Goal: Navigation & Orientation: Find specific page/section

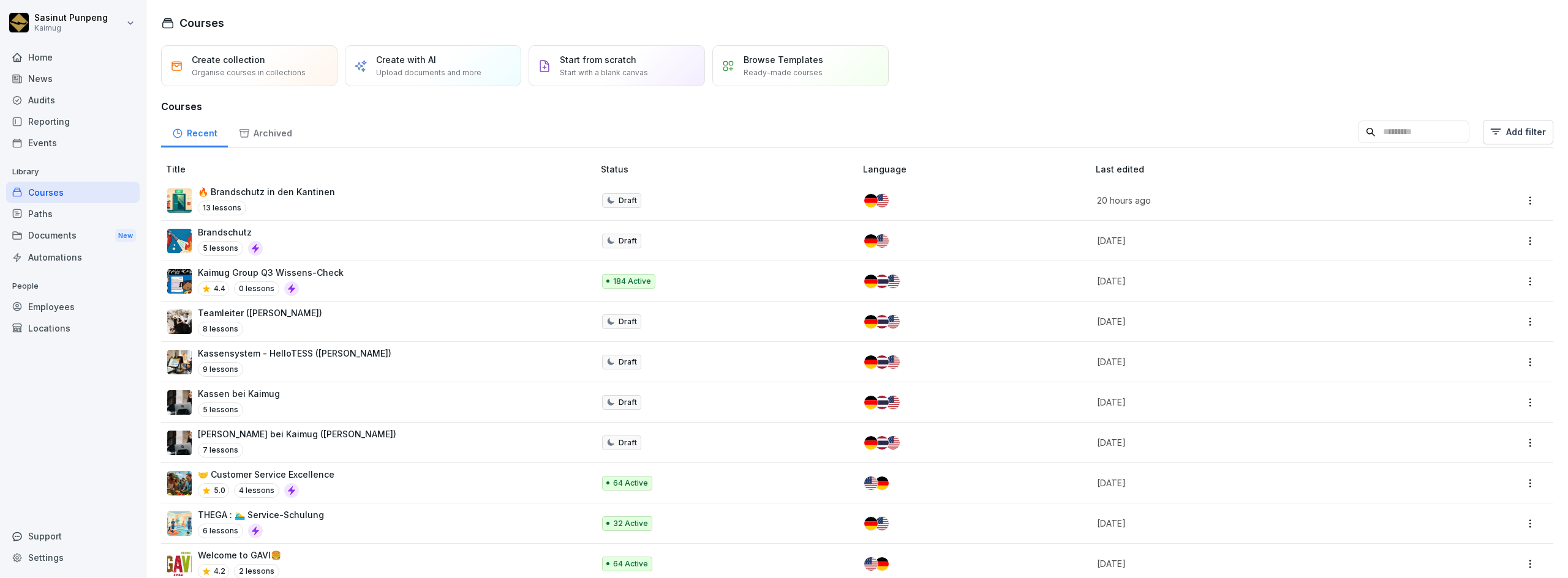
click at [371, 195] on div "🔥 Brandschutz in den Kantinen 13 lessons" at bounding box center [374, 200] width 414 height 30
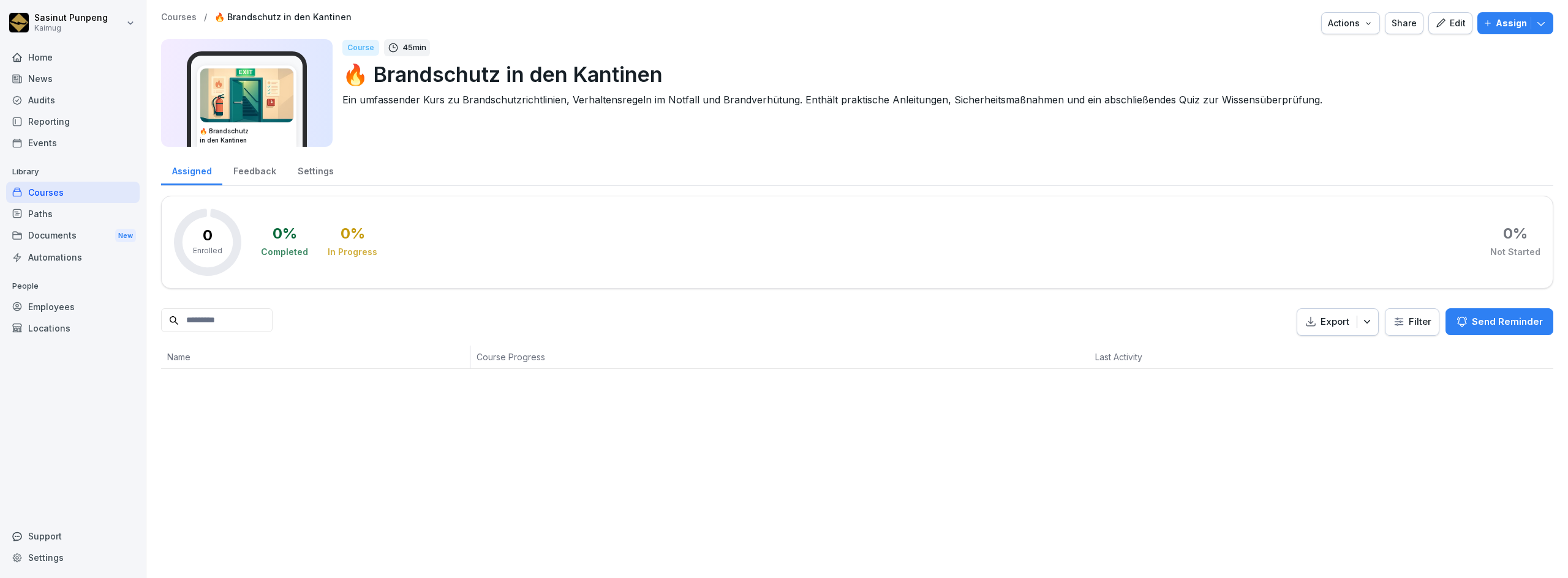
drag, startPoint x: 0, startPoint y: 0, endPoint x: 1441, endPoint y: 20, distance: 1441.1
click at [1441, 20] on div "Edit" at bounding box center [1450, 23] width 31 height 13
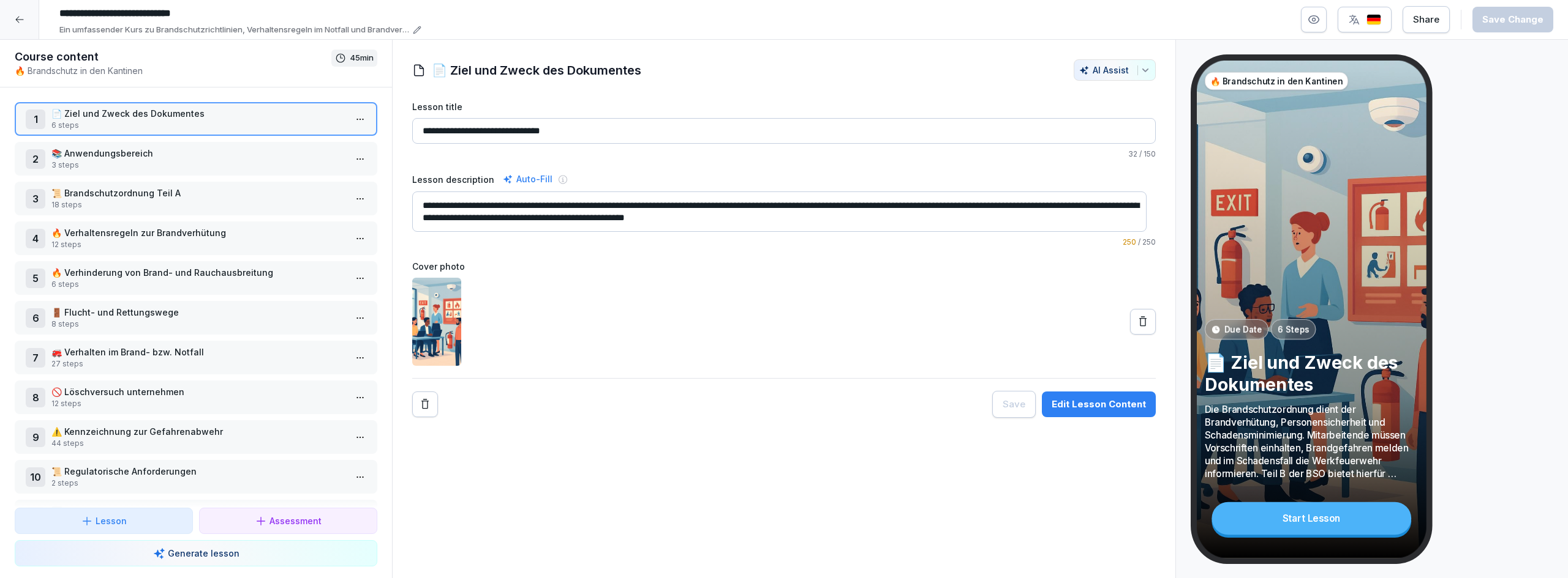
click at [17, 24] on icon at bounding box center [19, 19] width 10 height 10
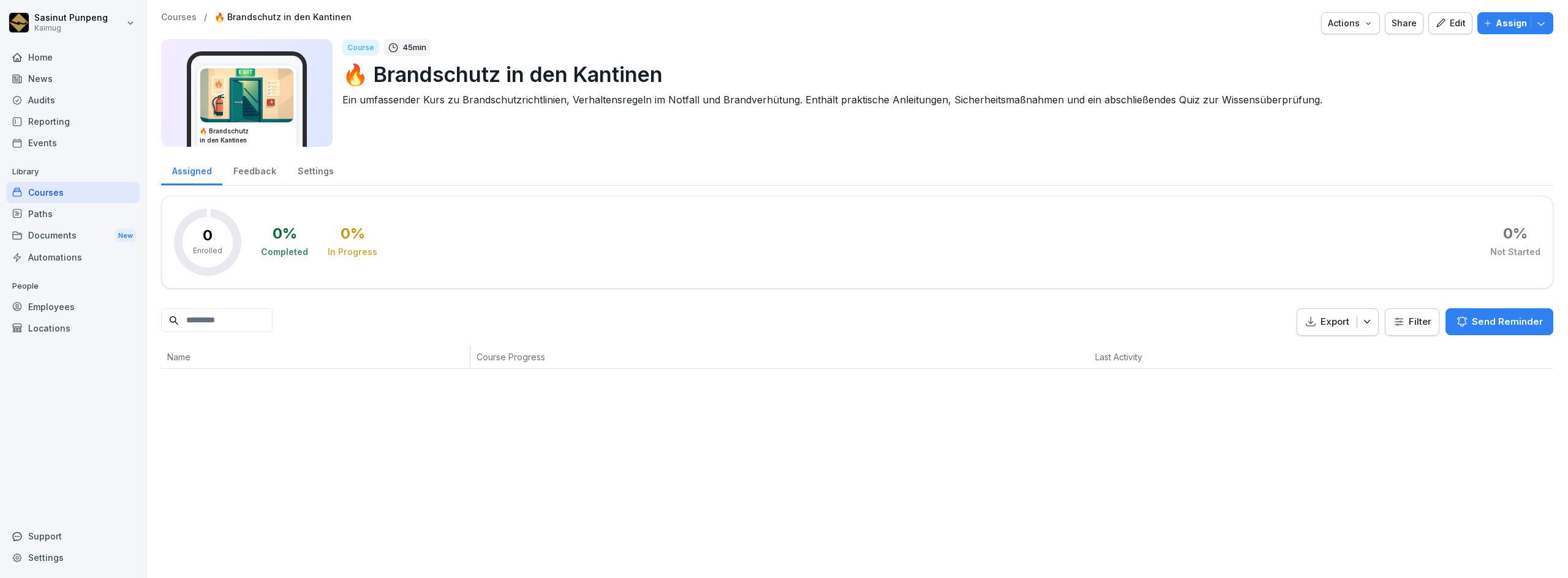
click at [60, 196] on div "Courses" at bounding box center [72, 192] width 133 height 21
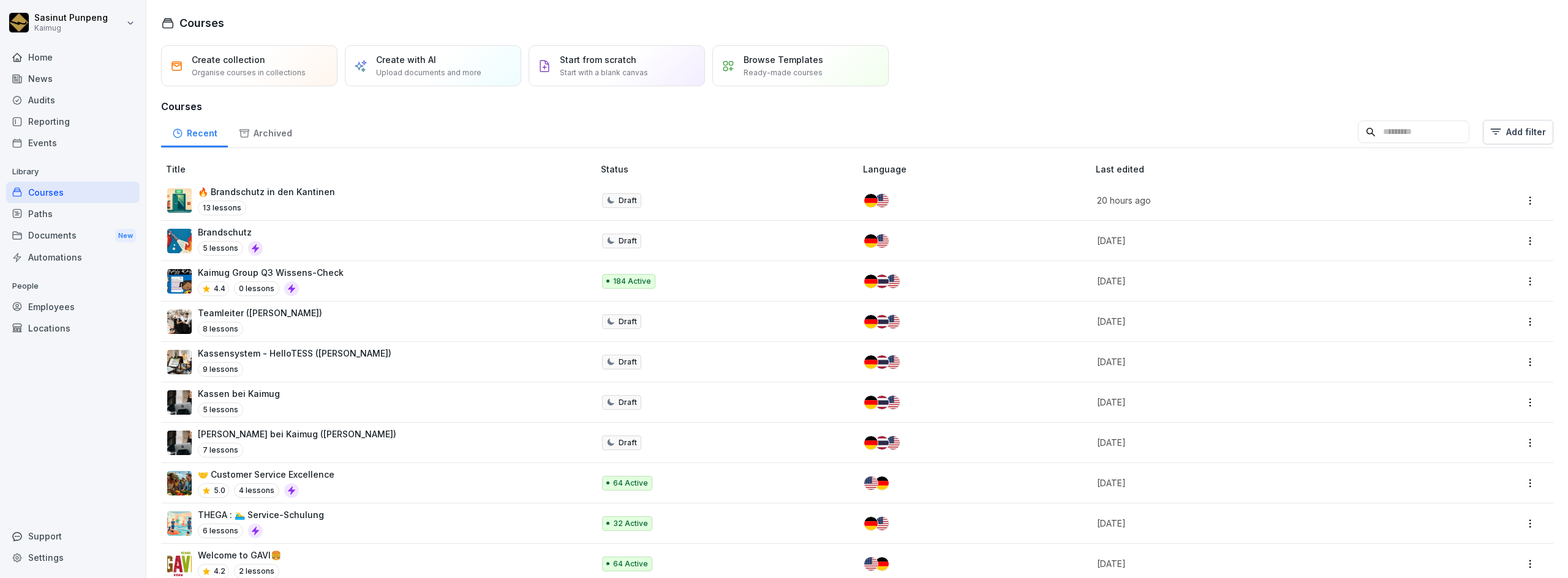
click at [1423, 135] on input at bounding box center [1413, 132] width 111 height 23
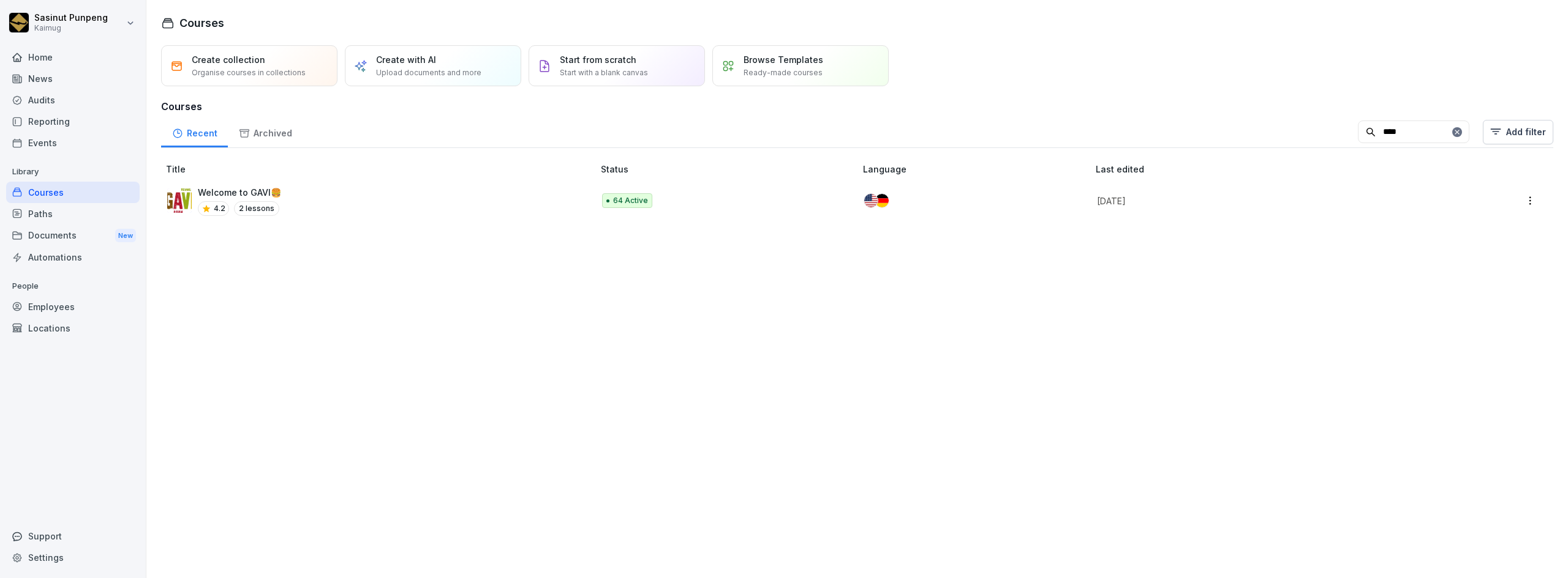
type input "****"
click at [315, 209] on div "Welcome to GAVI🍔​ 4.2 2 lessons" at bounding box center [374, 201] width 414 height 30
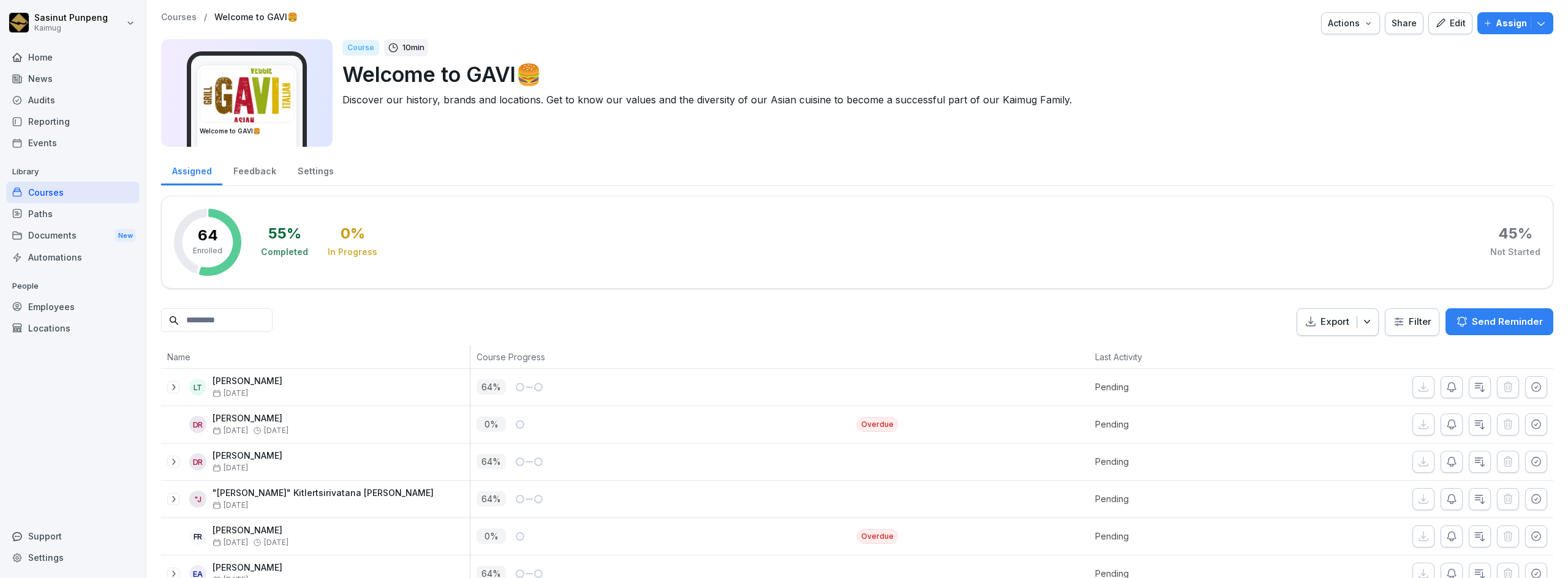
click at [1441, 28] on div "Edit" at bounding box center [1450, 23] width 31 height 13
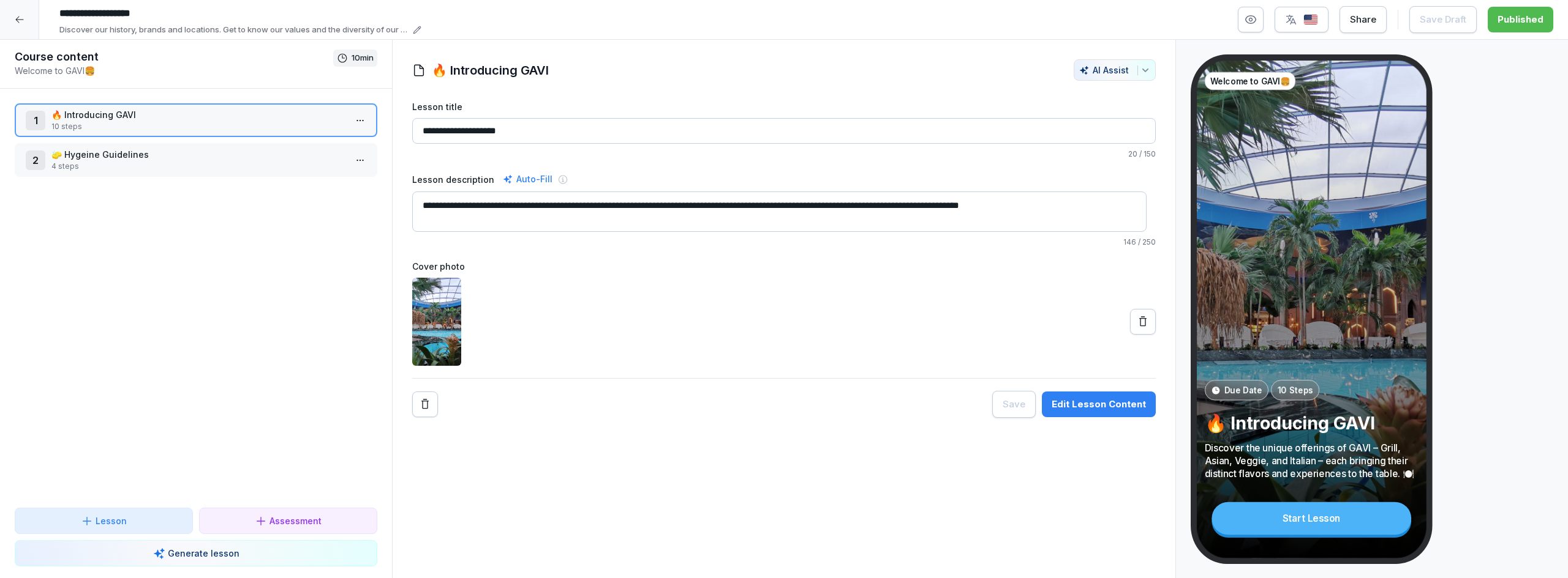
click at [1066, 406] on div "Edit Lesson Content" at bounding box center [1098, 404] width 94 height 13
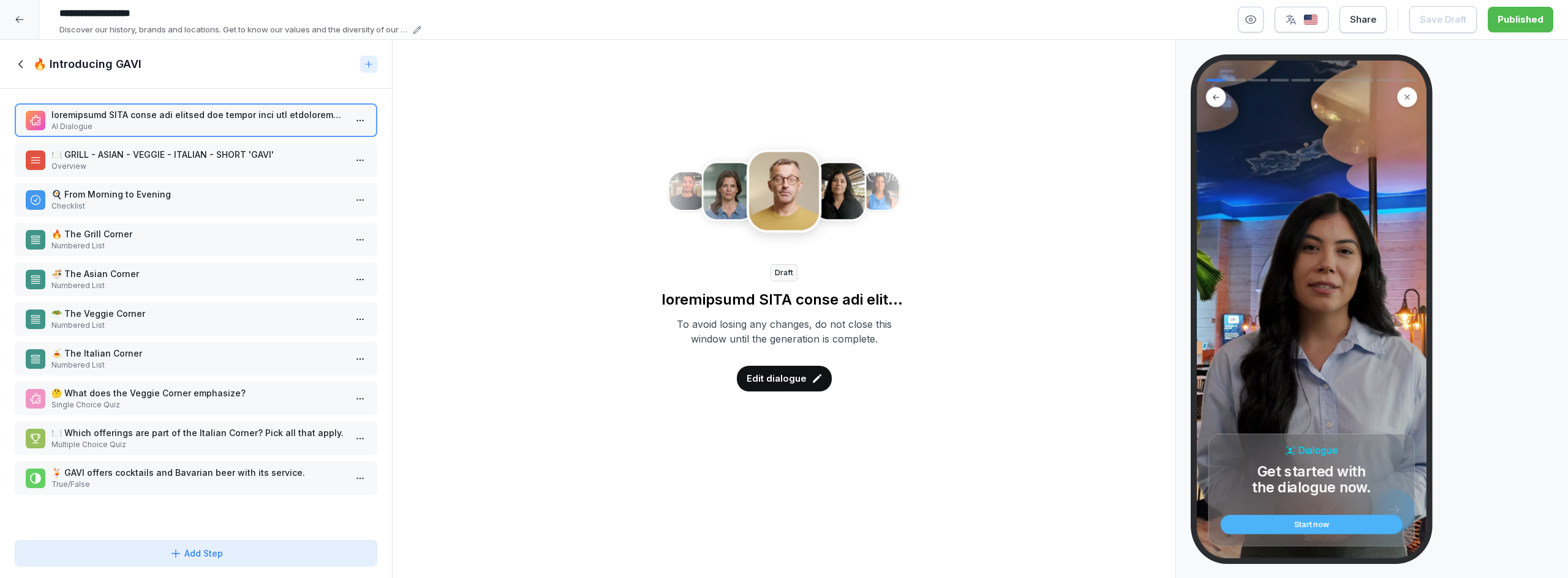
click at [764, 385] on p "Edit dialogue" at bounding box center [776, 378] width 60 height 13
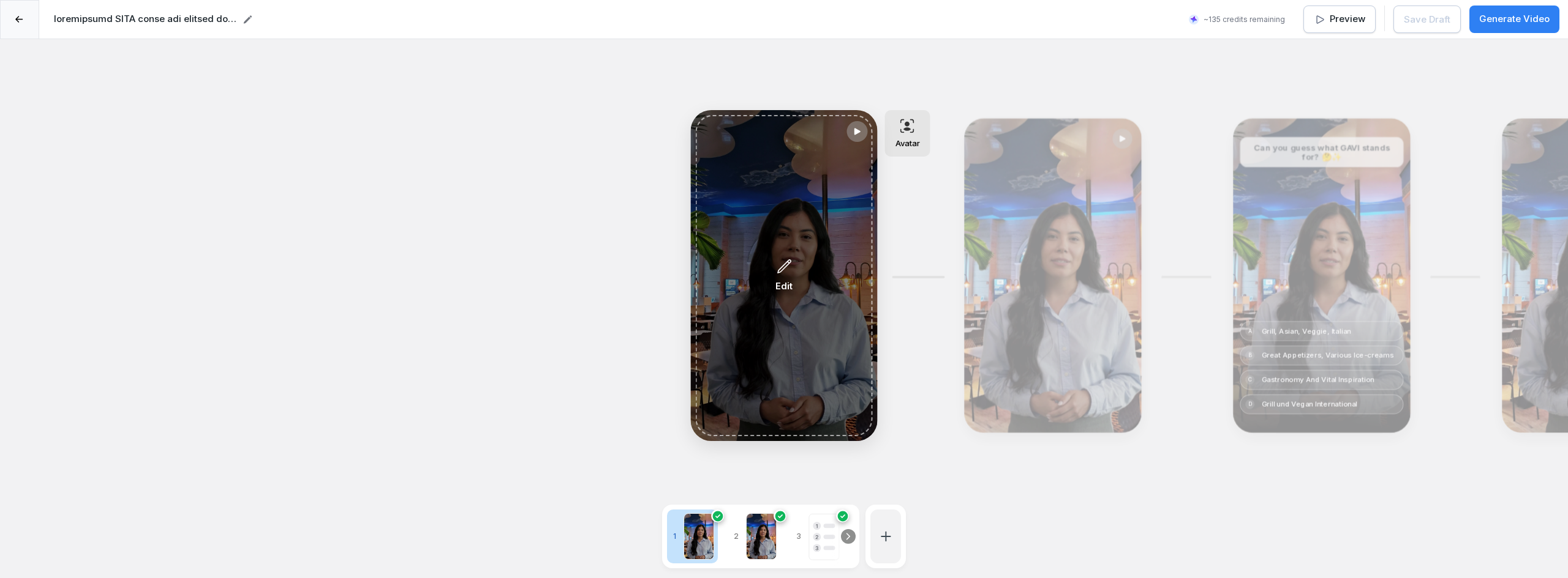
click at [777, 256] on div "Edit" at bounding box center [784, 276] width 177 height 321
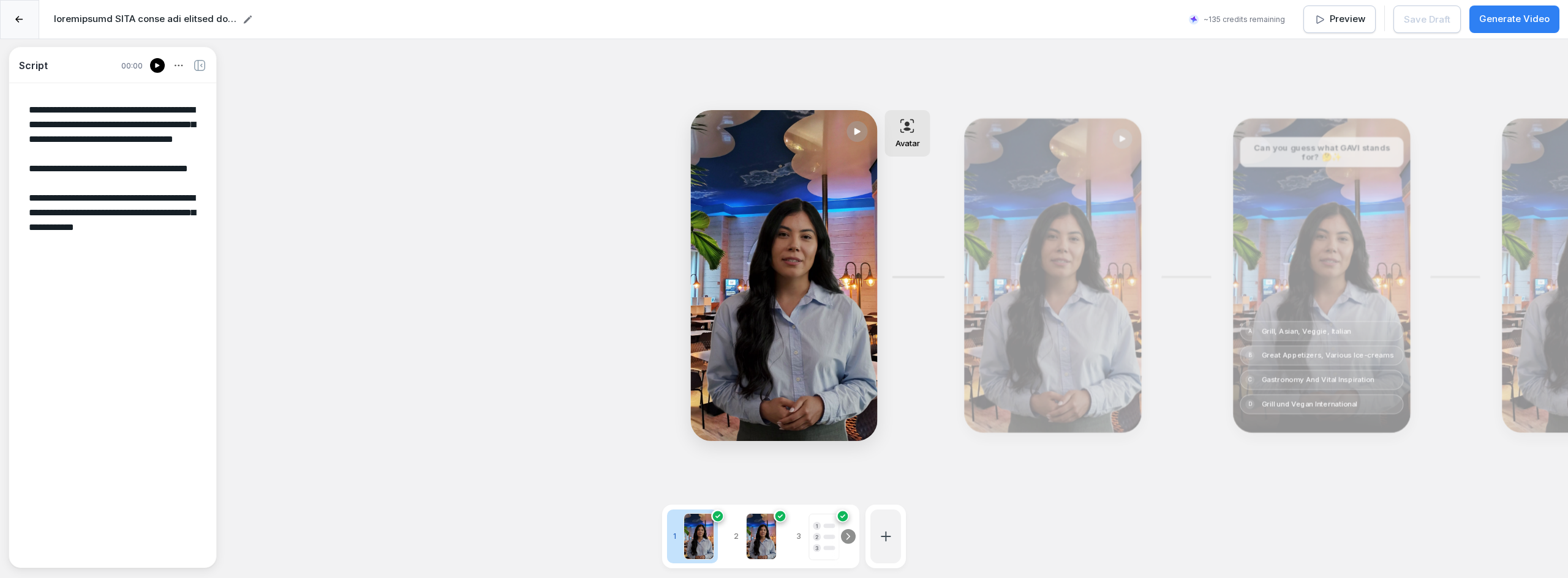
drag, startPoint x: 21, startPoint y: 108, endPoint x: 188, endPoint y: 309, distance: 261.3
click at [188, 309] on textarea "**********" at bounding box center [113, 325] width 188 height 464
click at [16, 22] on icon at bounding box center [19, 19] width 8 height 7
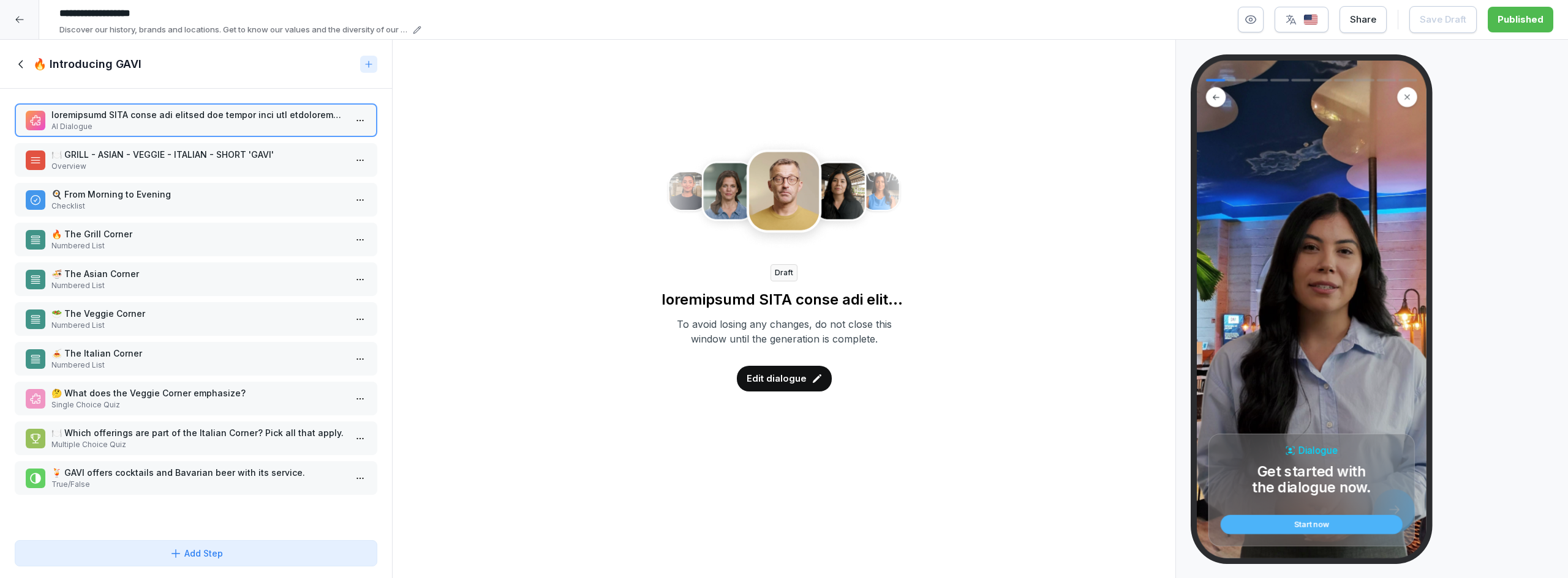
click at [21, 14] on div at bounding box center [19, 19] width 39 height 39
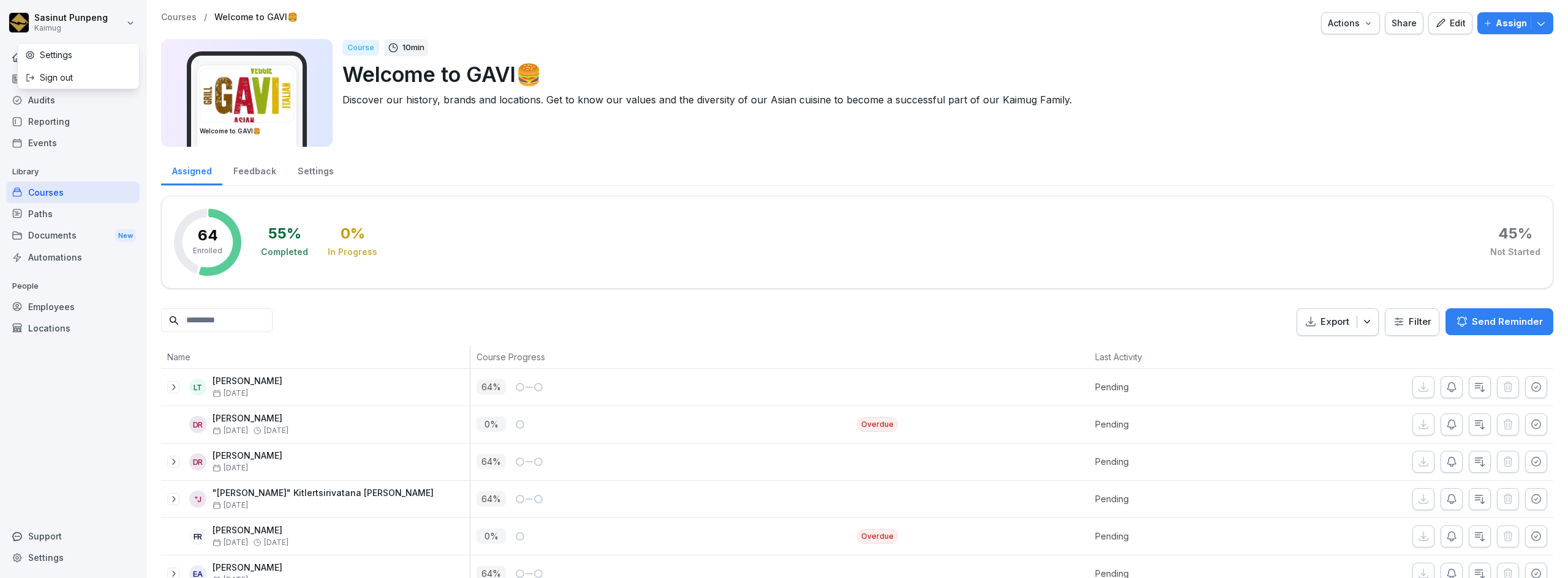
click at [871, 116] on html "Sasinut Punpeng Kaimug Home News Audits Reporting Events Library Courses Paths …" at bounding box center [784, 289] width 1568 height 578
click at [1062, 219] on html "Sasinut Punpeng Kaimug Home News Audits Reporting Events Library Courses Paths …" at bounding box center [784, 289] width 1568 height 578
click at [60, 53] on div "Home" at bounding box center [72, 57] width 133 height 21
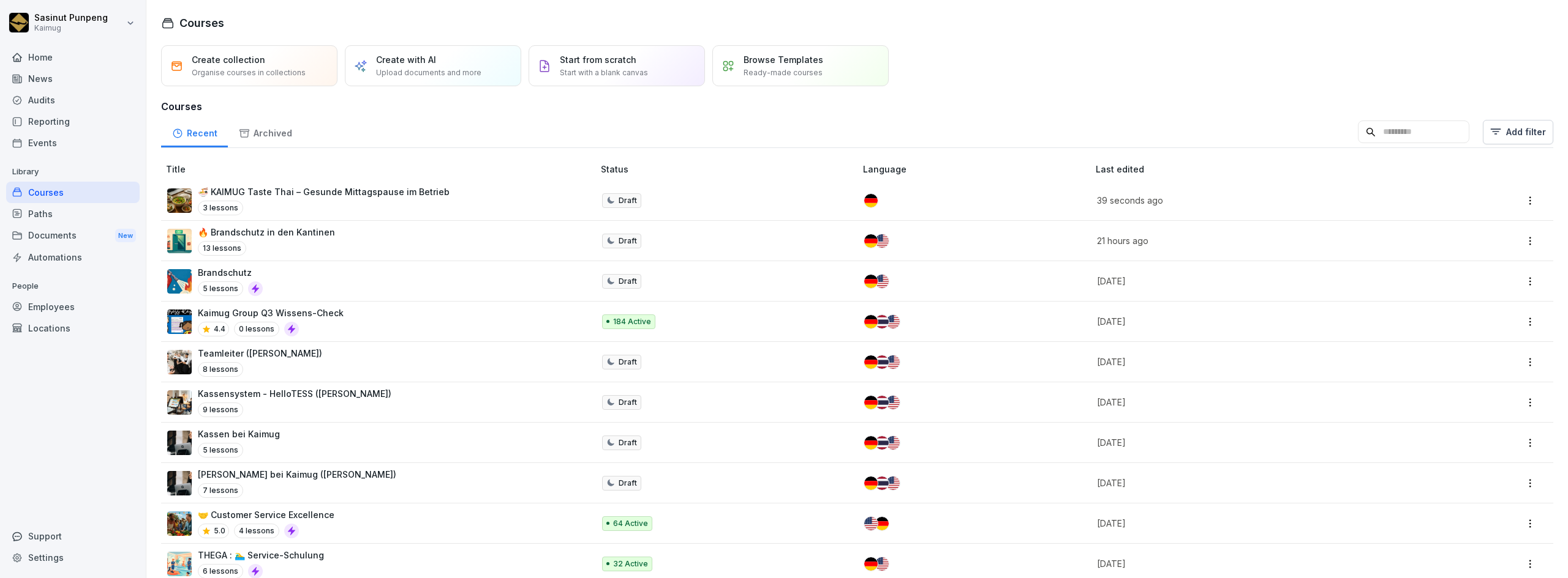
click at [58, 72] on div "News" at bounding box center [72, 78] width 133 height 21
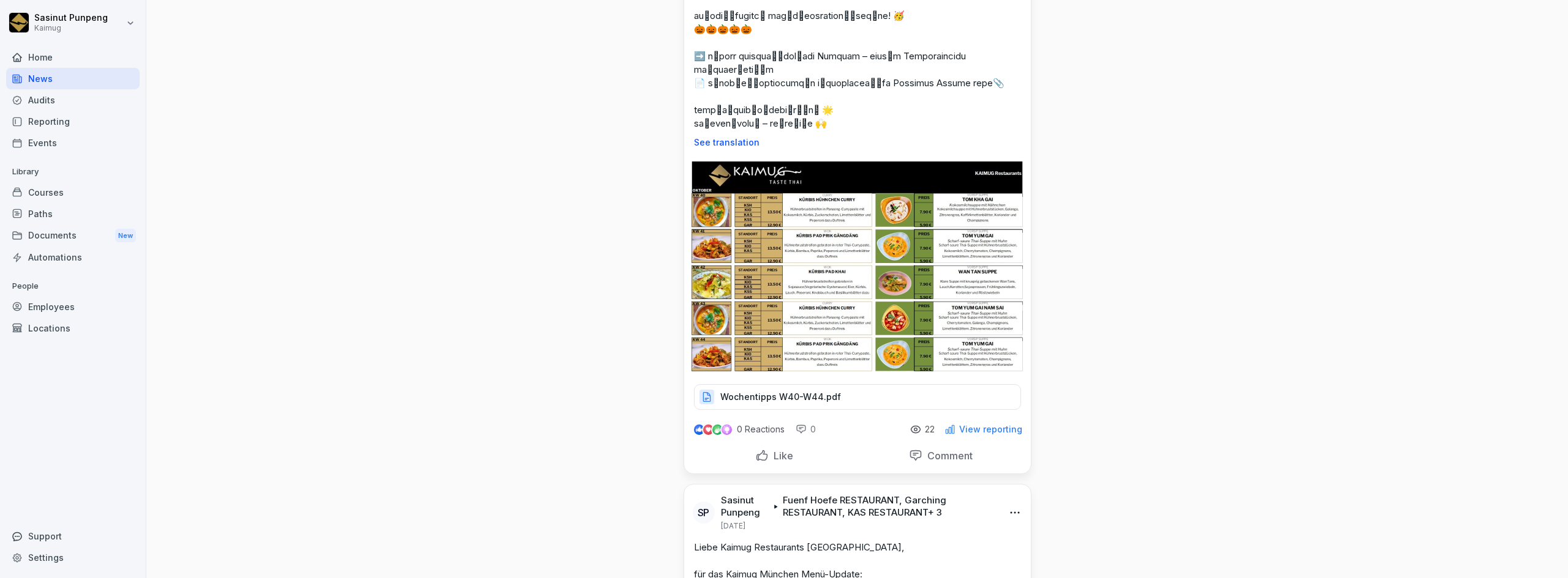
scroll to position [428, 0]
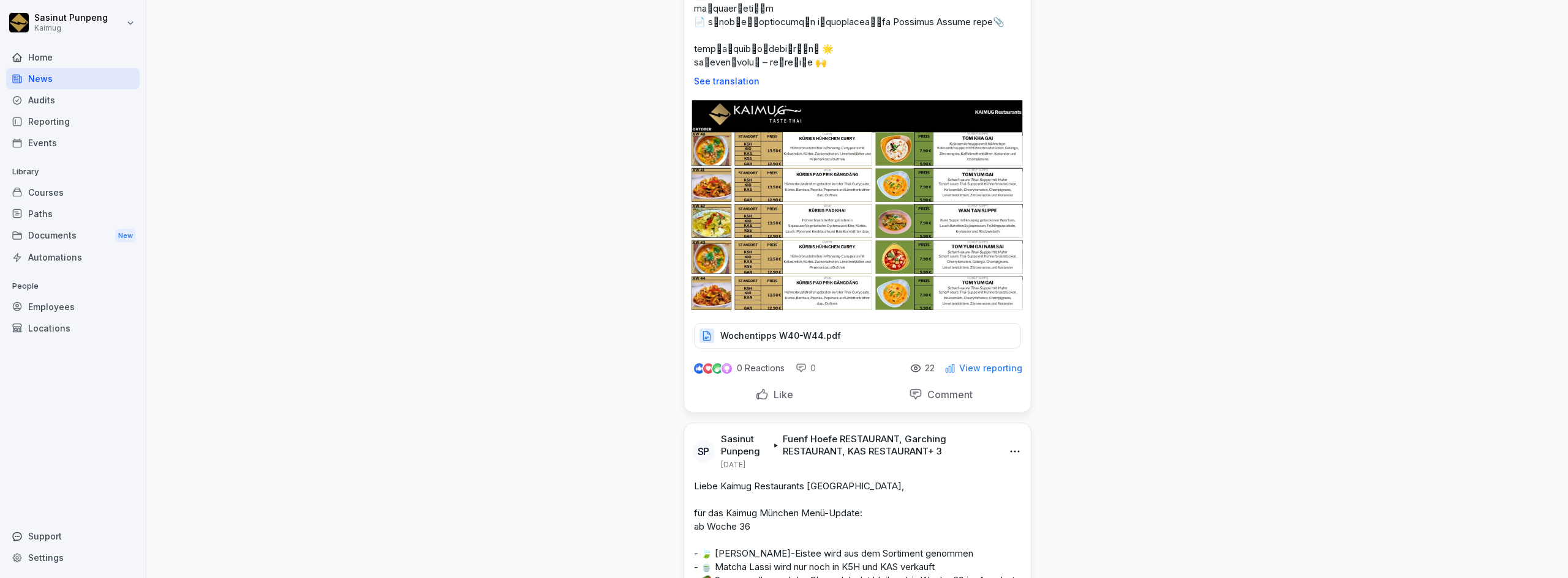
click at [925, 373] on p "22" at bounding box center [929, 368] width 10 height 10
click at [910, 374] on icon at bounding box center [915, 368] width 11 height 11
click at [976, 373] on p "View reporting" at bounding box center [990, 368] width 63 height 10
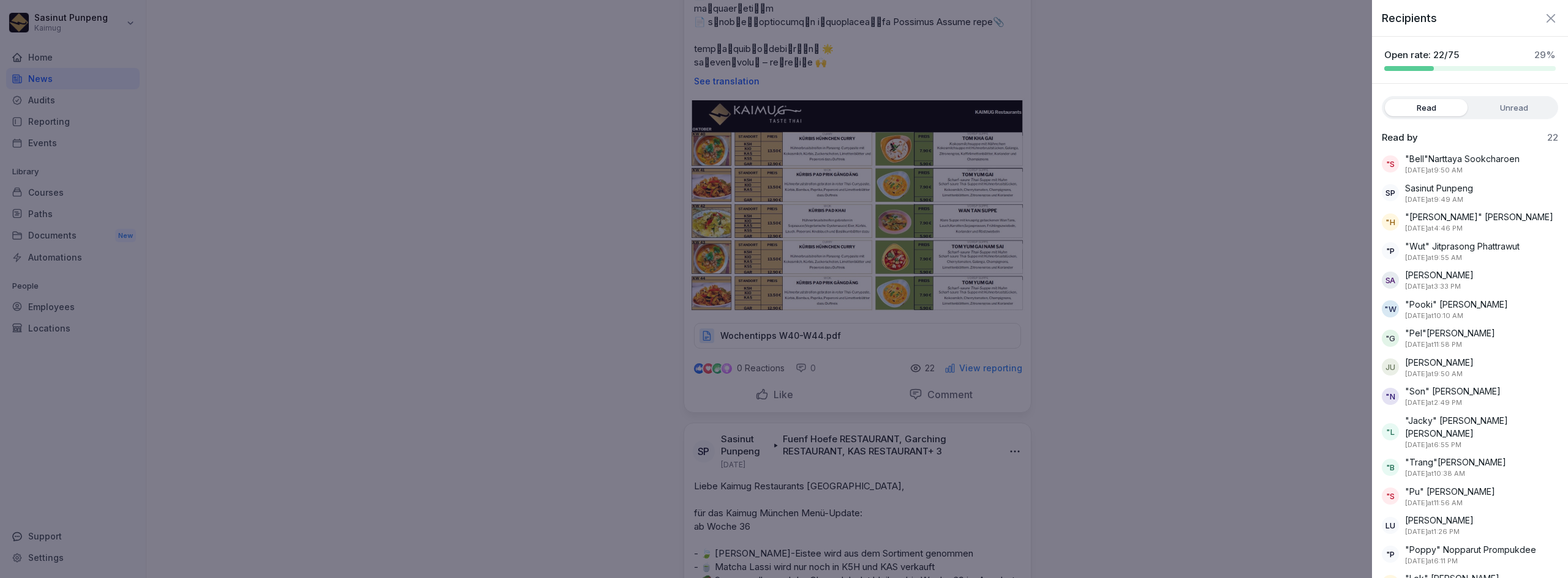
click at [1502, 107] on label "Unread" at bounding box center [1513, 108] width 83 height 17
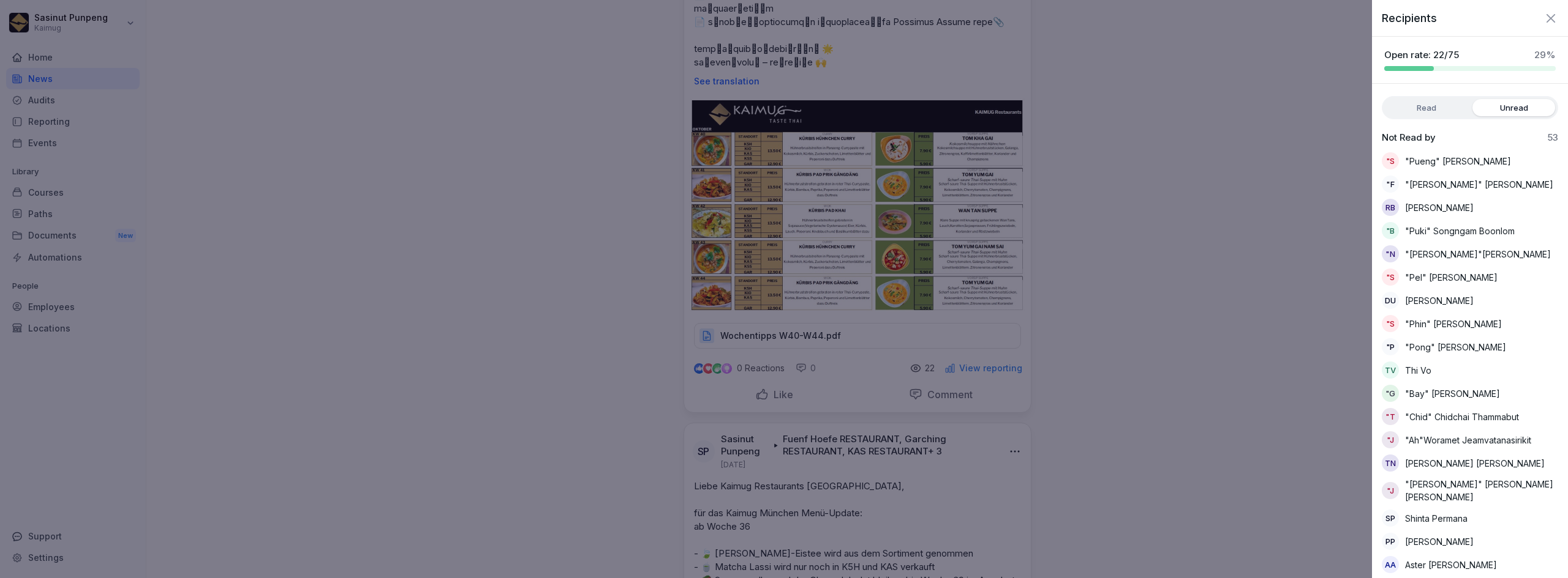
click at [1441, 107] on label "Read" at bounding box center [1425, 108] width 83 height 17
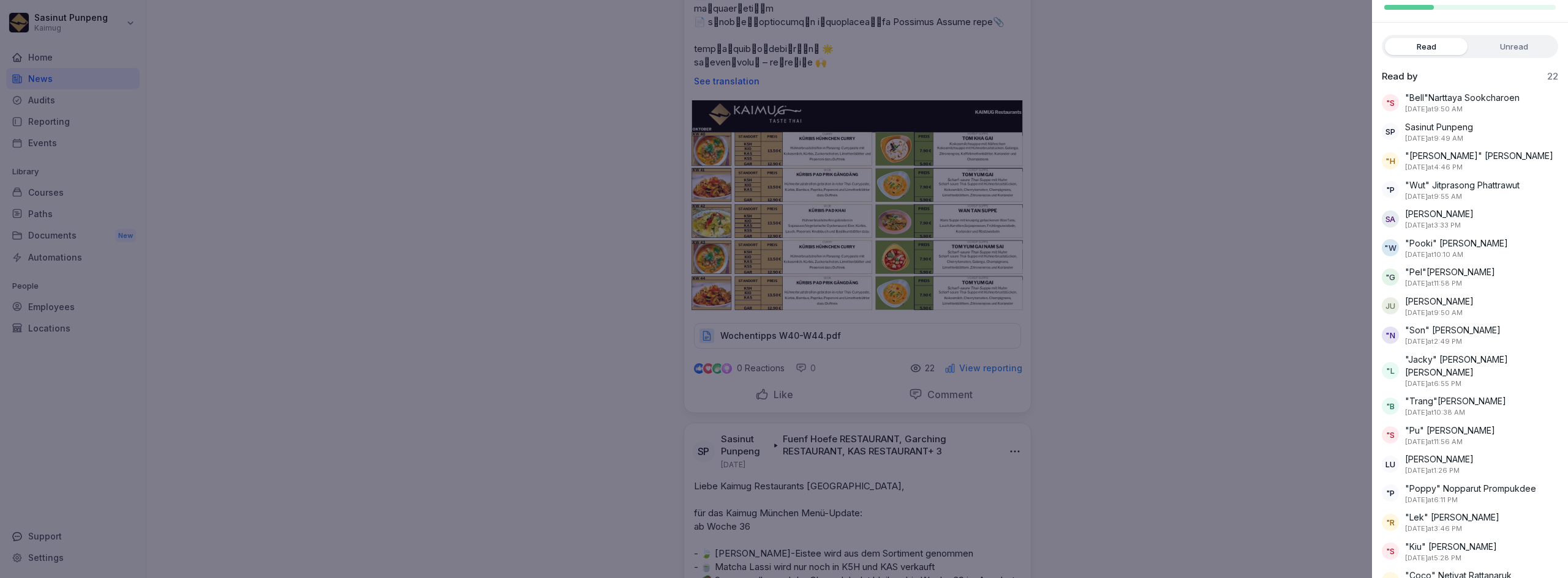
scroll to position [215, 0]
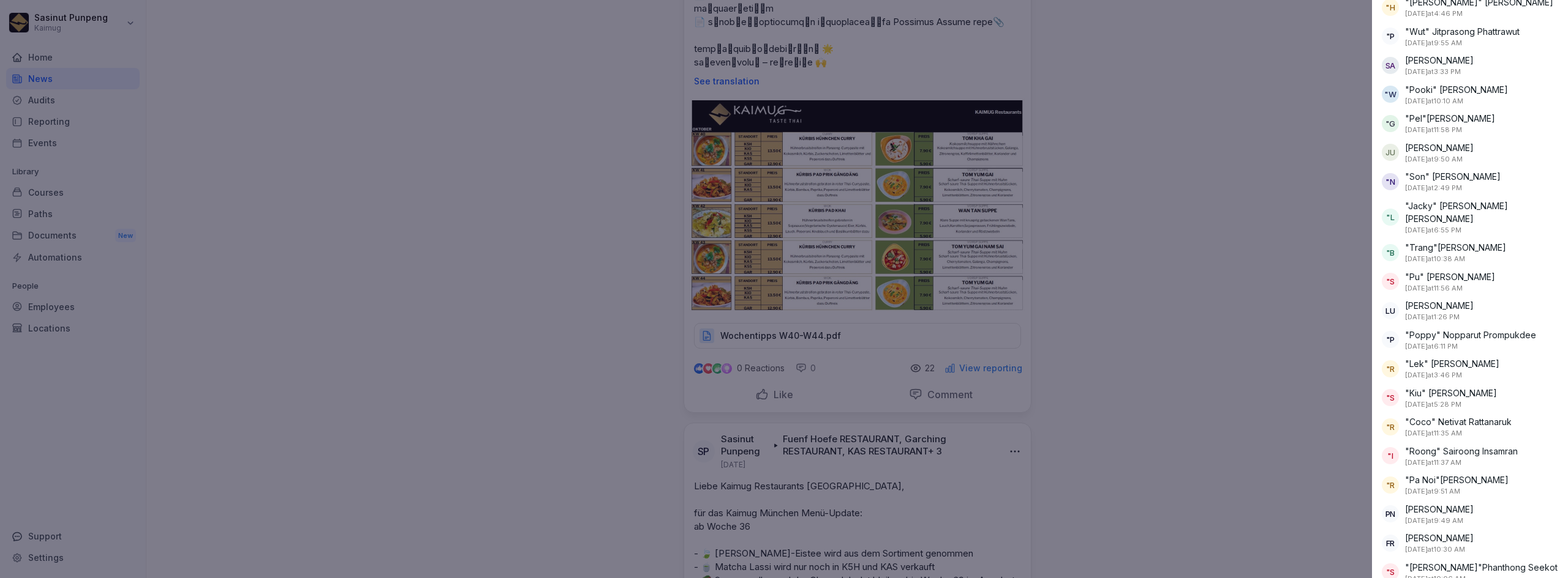
drag, startPoint x: 1201, startPoint y: 489, endPoint x: 992, endPoint y: 414, distance: 222.0
click at [1163, 477] on div at bounding box center [784, 289] width 1568 height 578
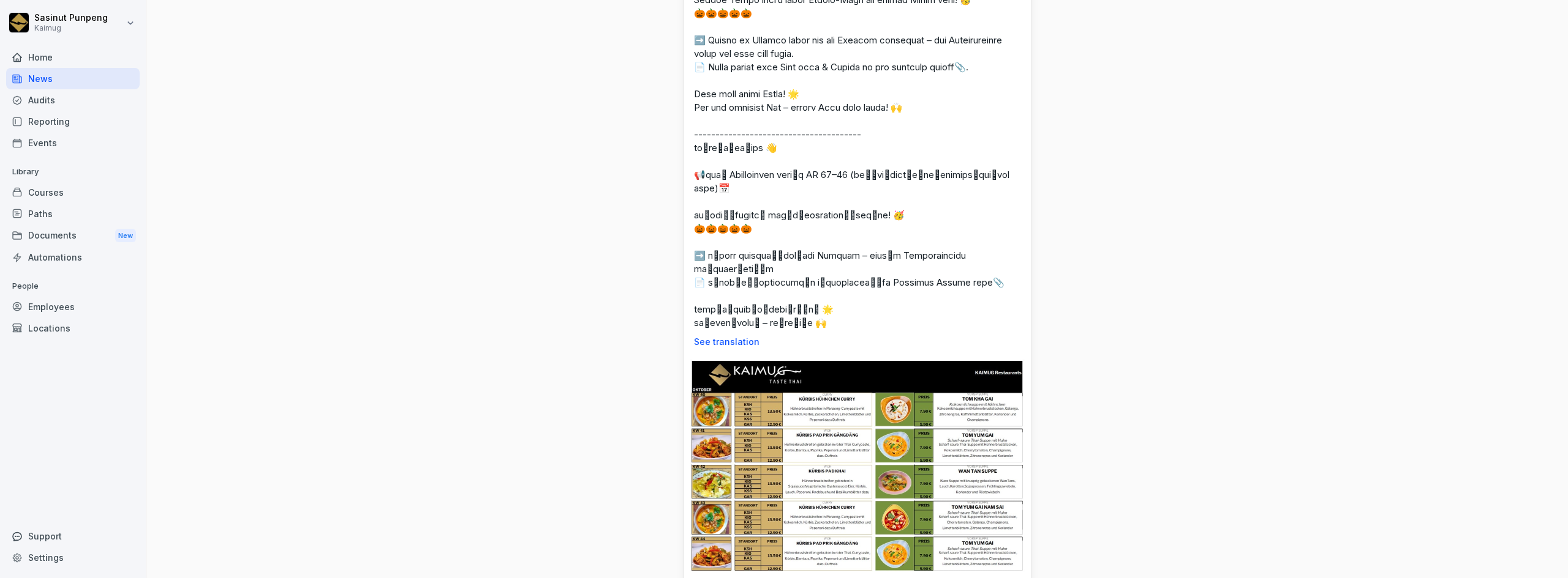
scroll to position [123, 0]
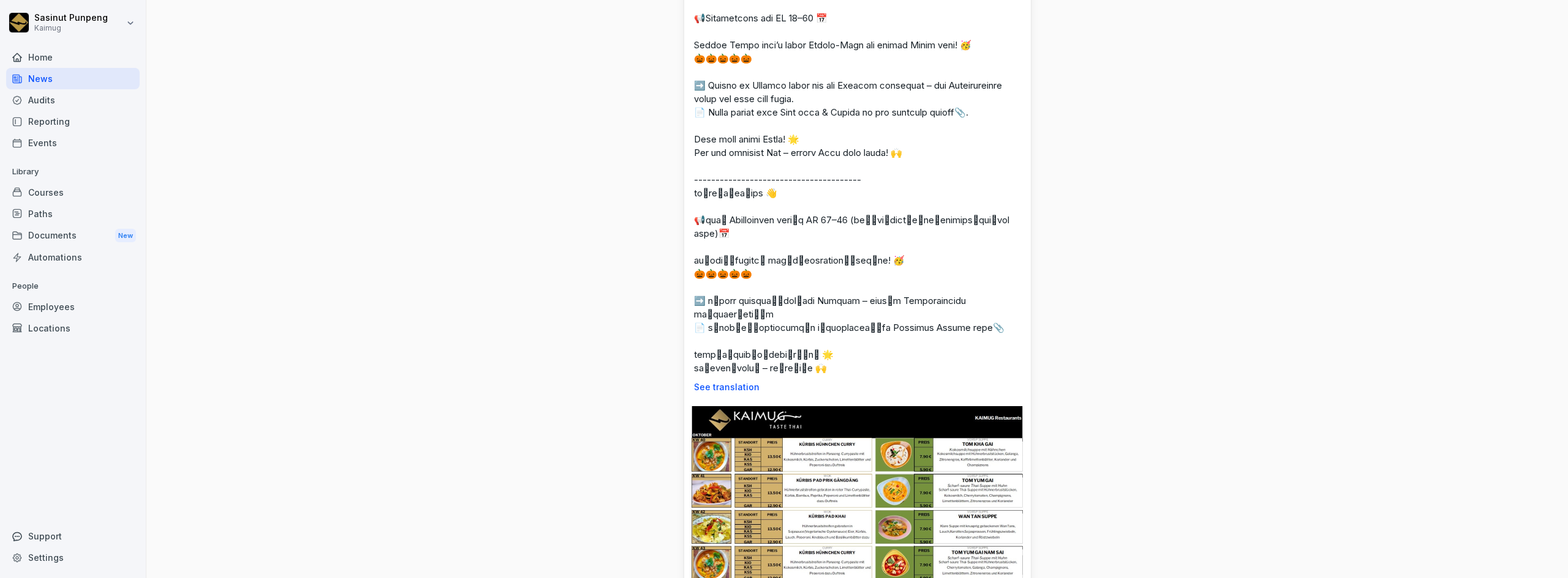
click at [64, 235] on div "Documents New" at bounding box center [72, 236] width 133 height 23
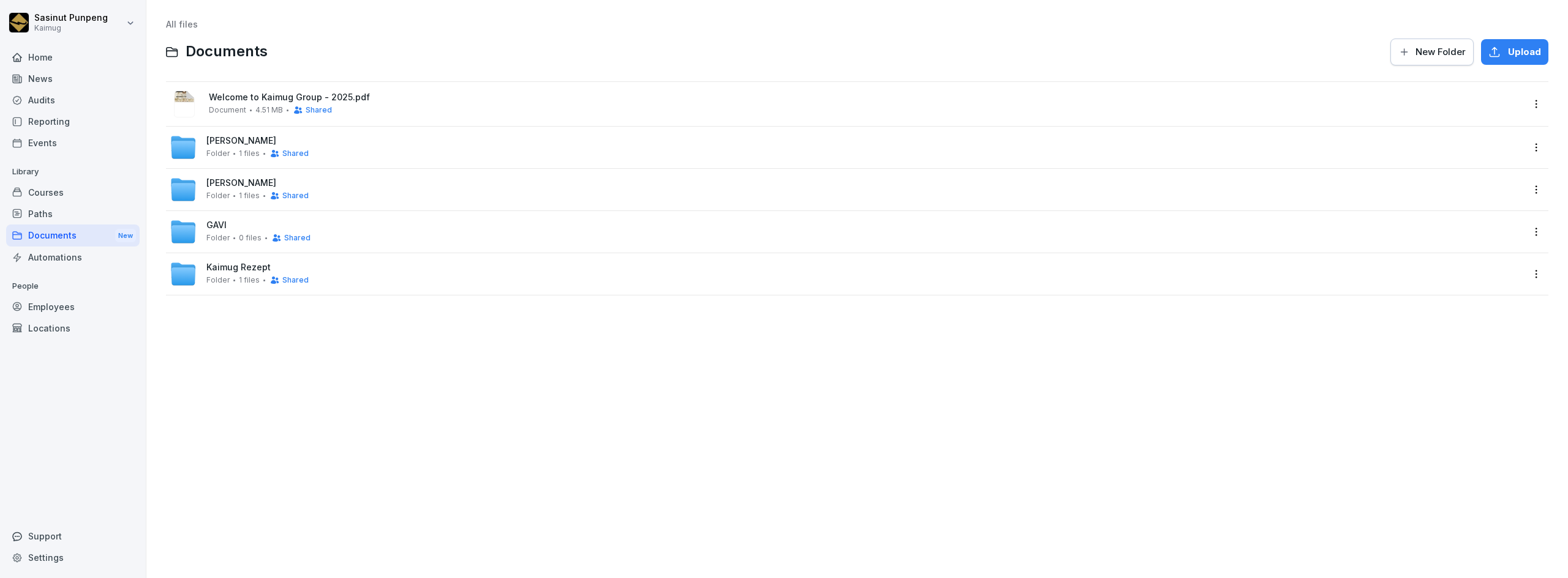
click at [258, 272] on span "Kaimug Rezept" at bounding box center [238, 268] width 64 height 11
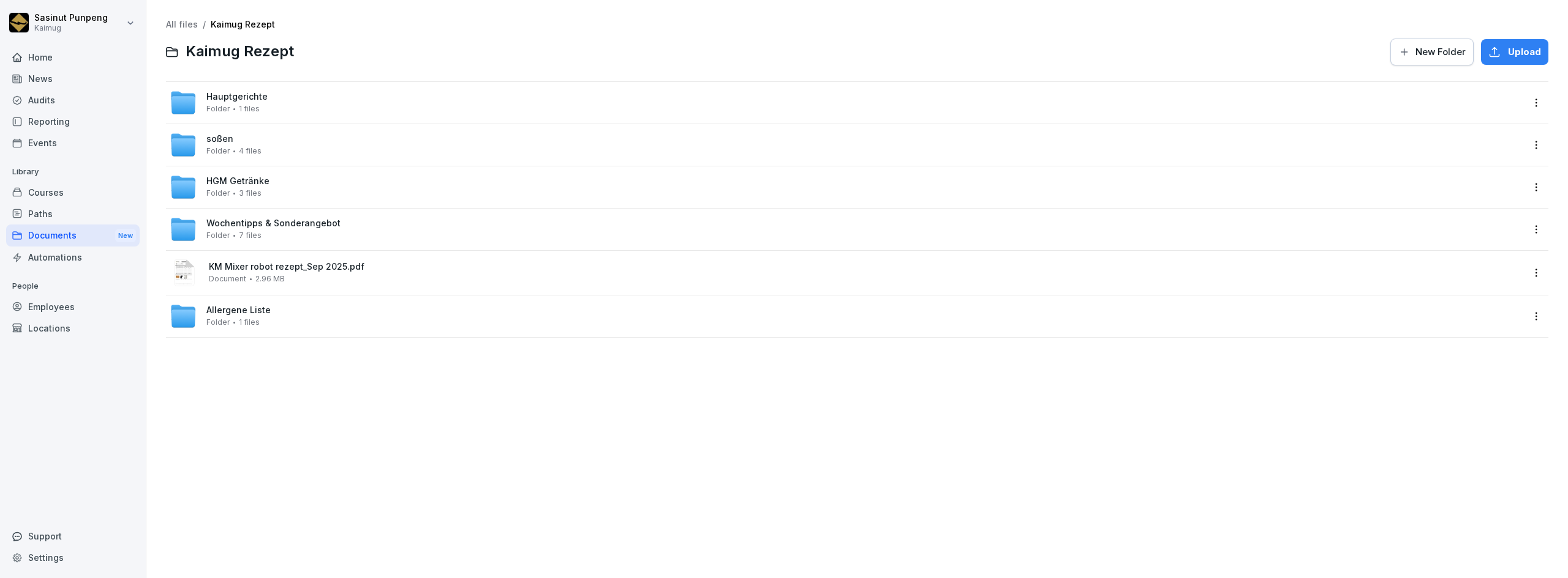
click at [325, 228] on span "Wochentipps & Sonderangebot" at bounding box center [273, 224] width 134 height 11
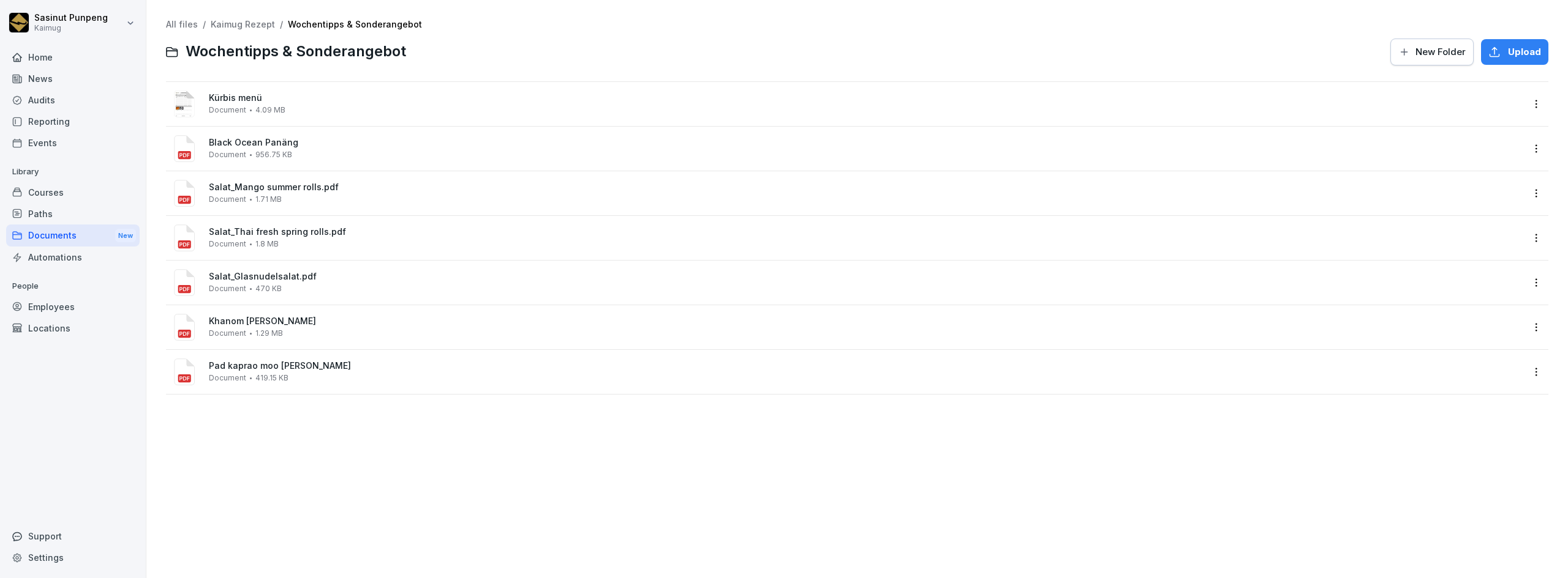
click at [296, 105] on div "Kürbis menü Document 4.09 MB" at bounding box center [866, 103] width 1313 height 21
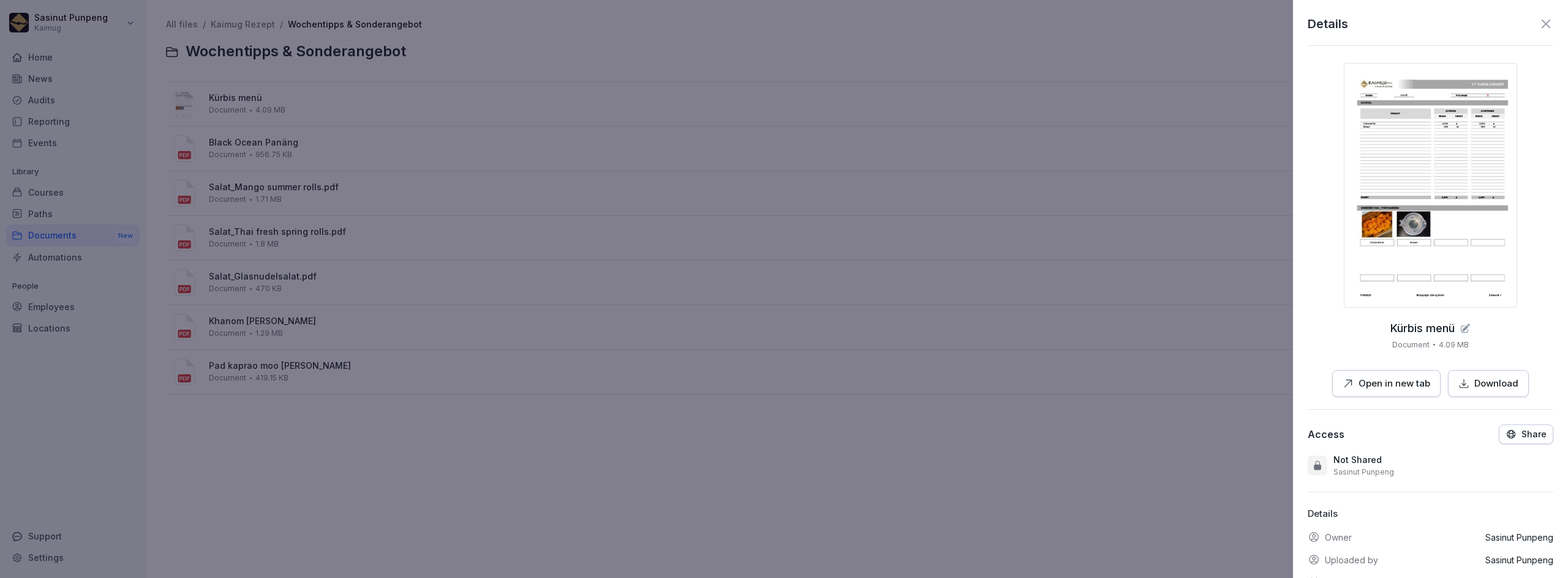
click at [1388, 384] on p "Open in new tab" at bounding box center [1394, 384] width 72 height 14
